Goal: Information Seeking & Learning: Learn about a topic

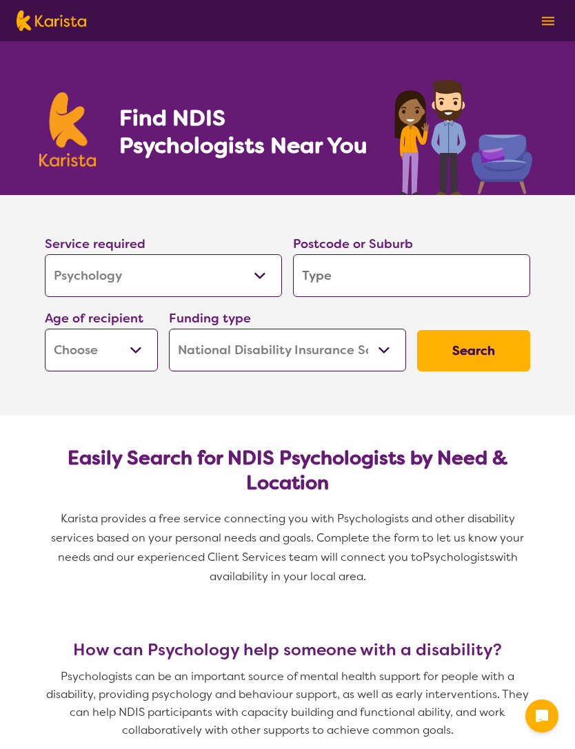
select select "Psychology"
select select "NDIS"
select select "Psychology"
select select "NDIS"
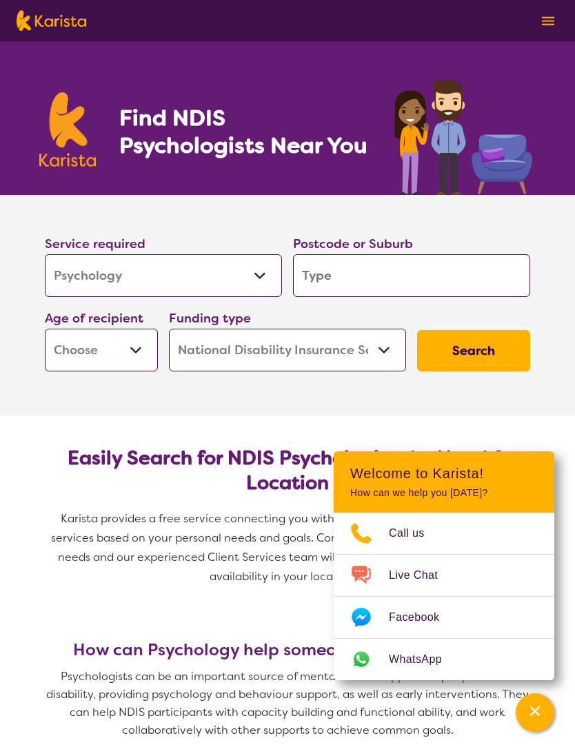
click at [331, 276] on input "search" at bounding box center [411, 275] width 237 height 43
type input "5"
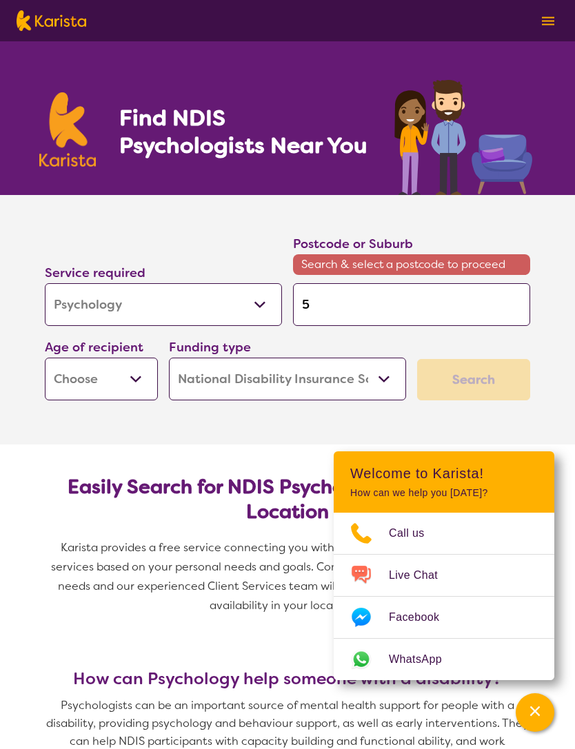
type input "50"
type input "509"
type input "5097"
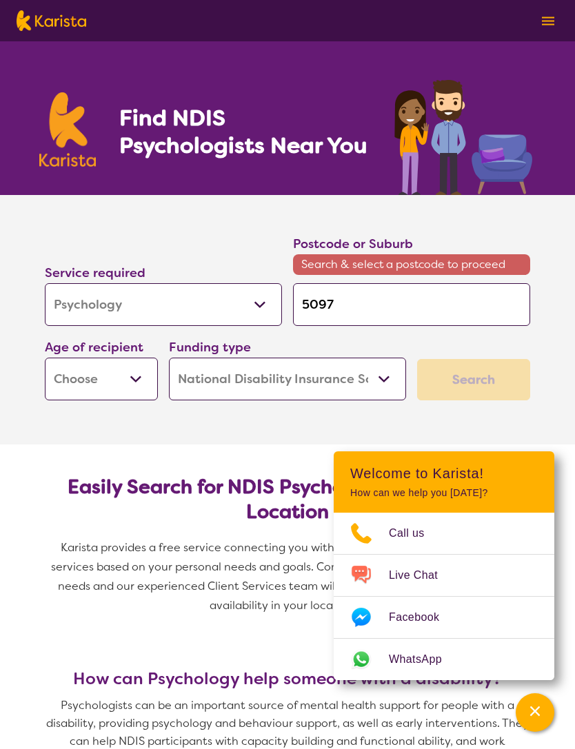
type input "5097"
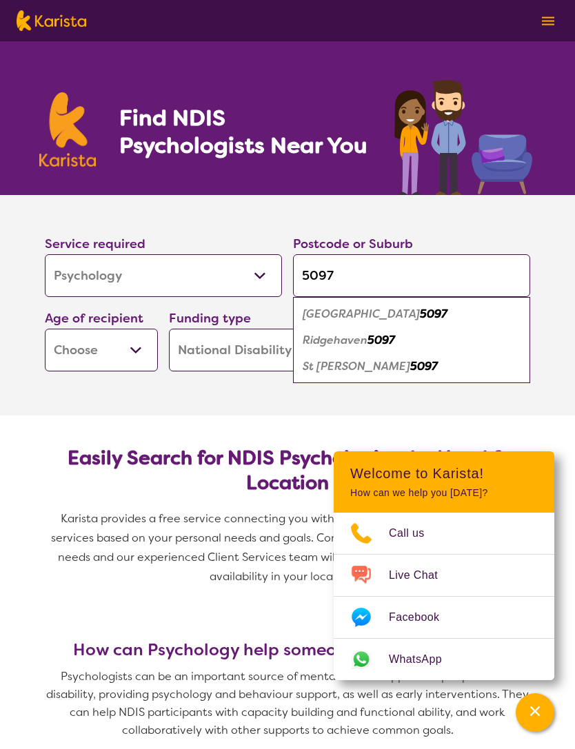
type input "5097"
click at [132, 348] on select "Early Childhood - 0 to 9 Child - 10 to 11 Adolescent - 12 to 17 Adult - 18 to 6…" at bounding box center [101, 350] width 113 height 43
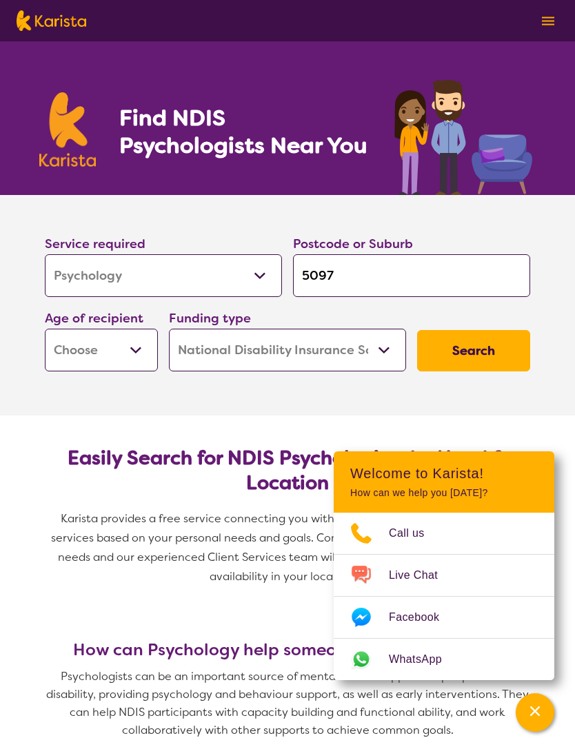
select select "EC"
click at [488, 360] on button "Search" at bounding box center [473, 350] width 113 height 41
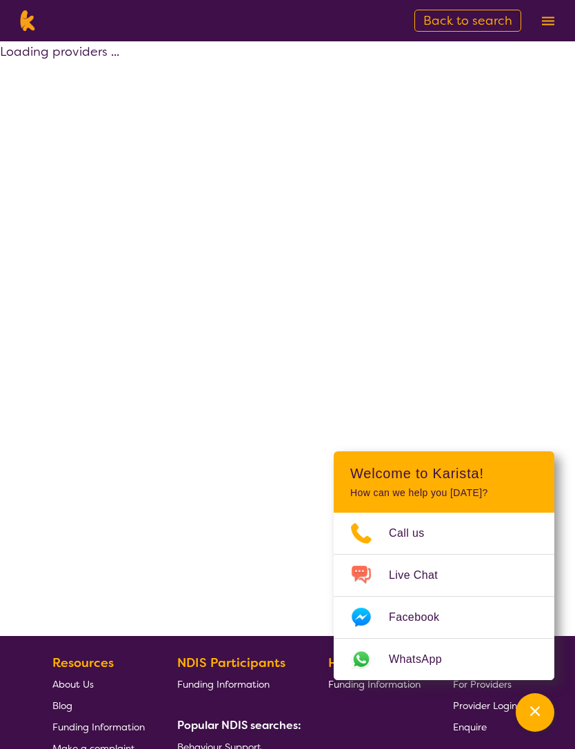
select select "by_score"
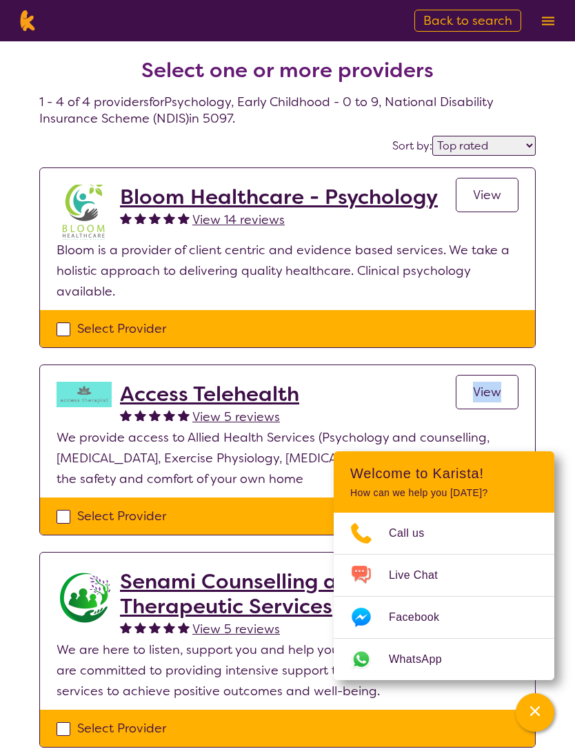
click at [571, 402] on div "Select one or more providers 1 - 4 of 4 providers for Psychology , Early Childh…" at bounding box center [287, 525] width 575 height 968
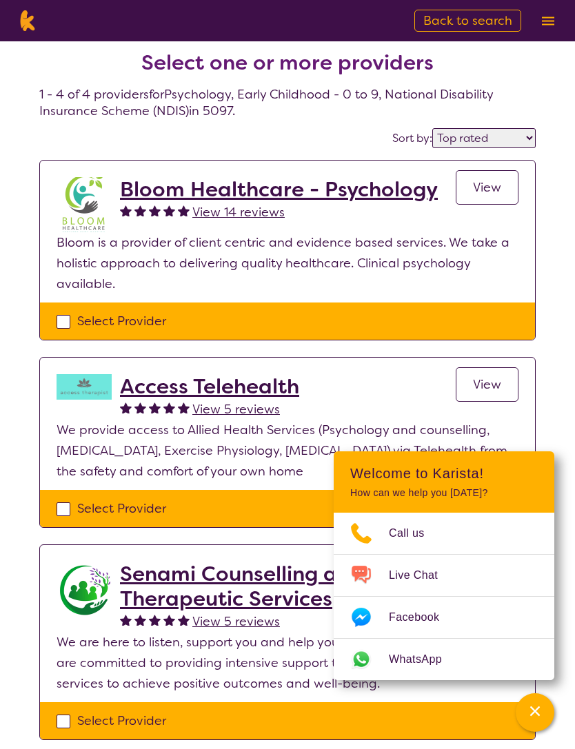
click at [543, 728] on div "Channel Menu" at bounding box center [535, 712] width 28 height 30
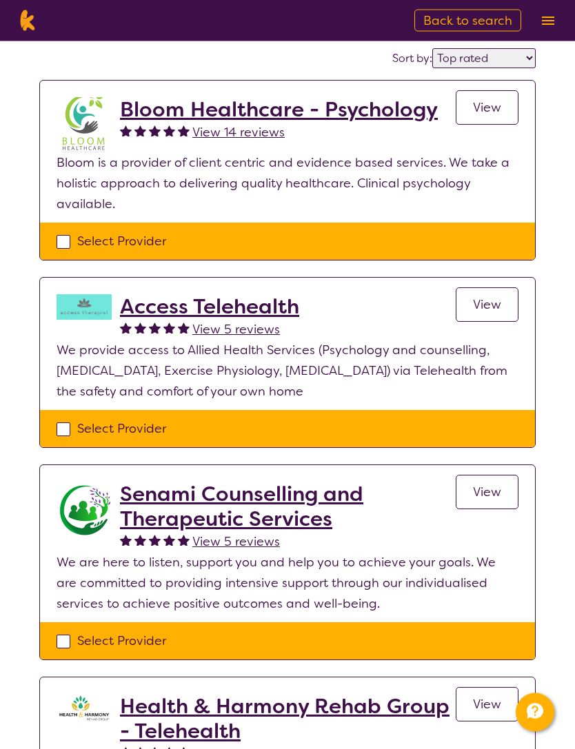
scroll to position [0, 0]
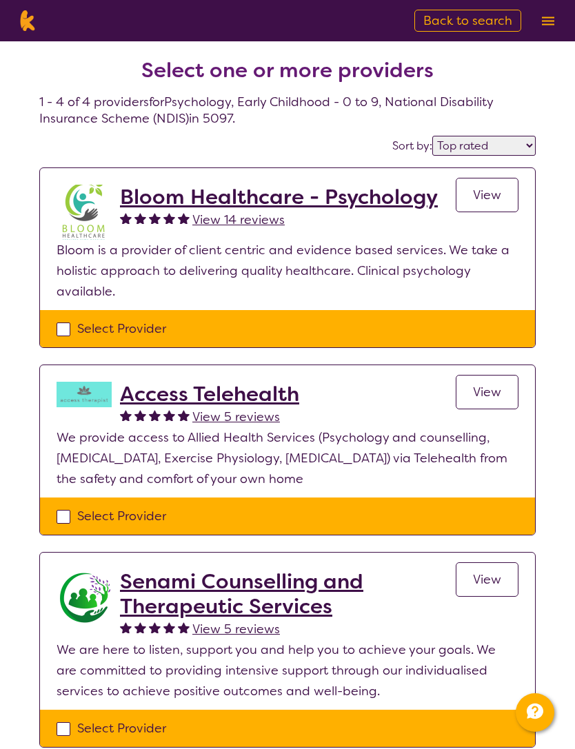
select select "Psychology"
select select "EC"
select select "NDIS"
select select "Psychology"
select select "EC"
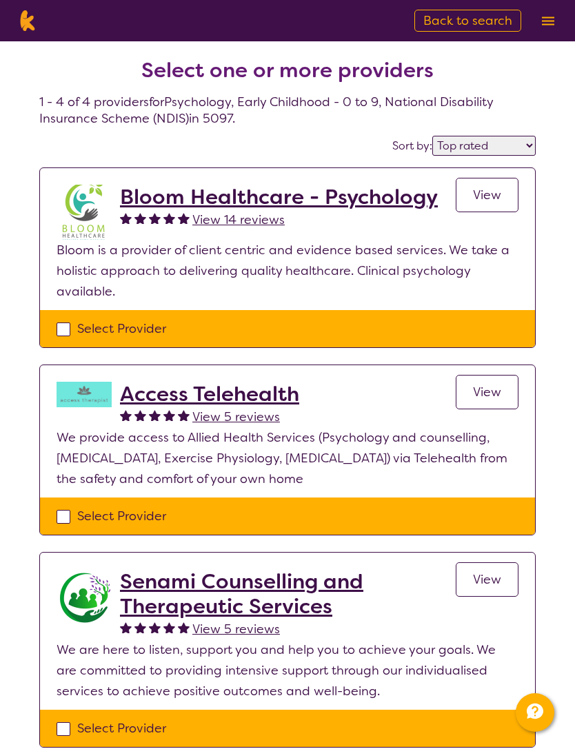
select select "NDIS"
